Goal: Information Seeking & Learning: Compare options

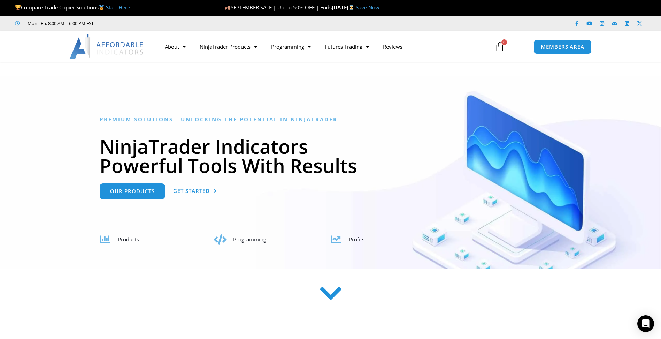
scroll to position [70, 0]
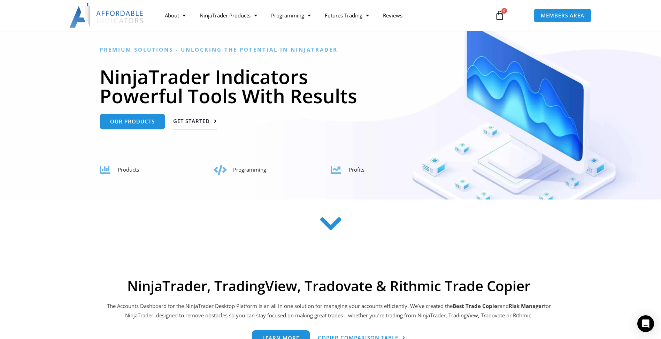
click at [192, 124] on link "Get Started" at bounding box center [195, 122] width 44 height 16
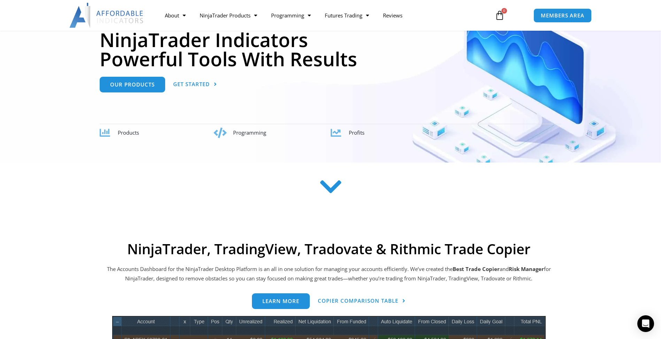
scroll to position [176, 0]
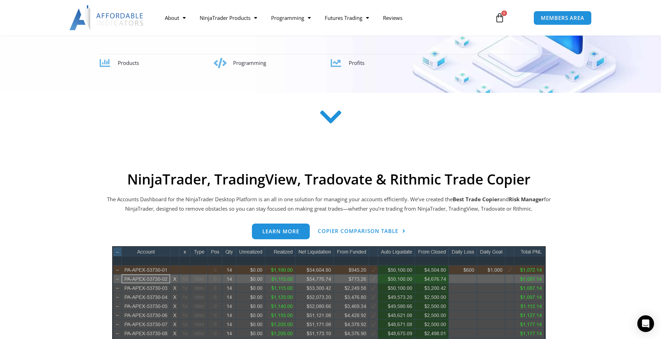
click at [336, 116] on icon at bounding box center [330, 117] width 25 height 25
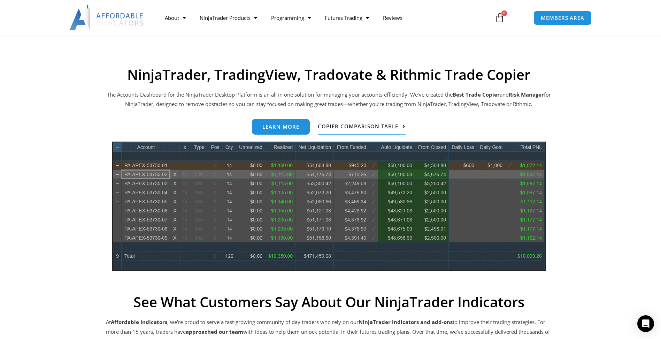
click at [335, 127] on span "Copier Comparison Table" at bounding box center [358, 126] width 80 height 5
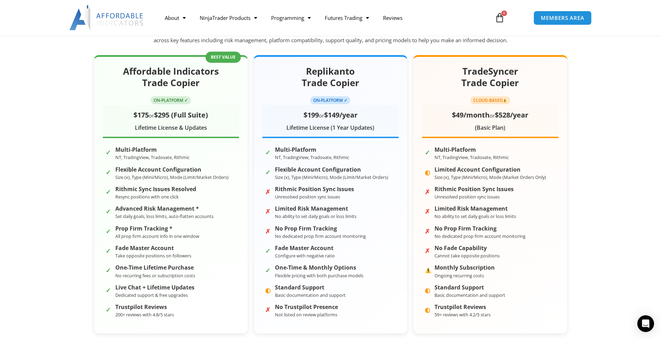
scroll to position [174, 0]
